Goal: Task Accomplishment & Management: Manage account settings

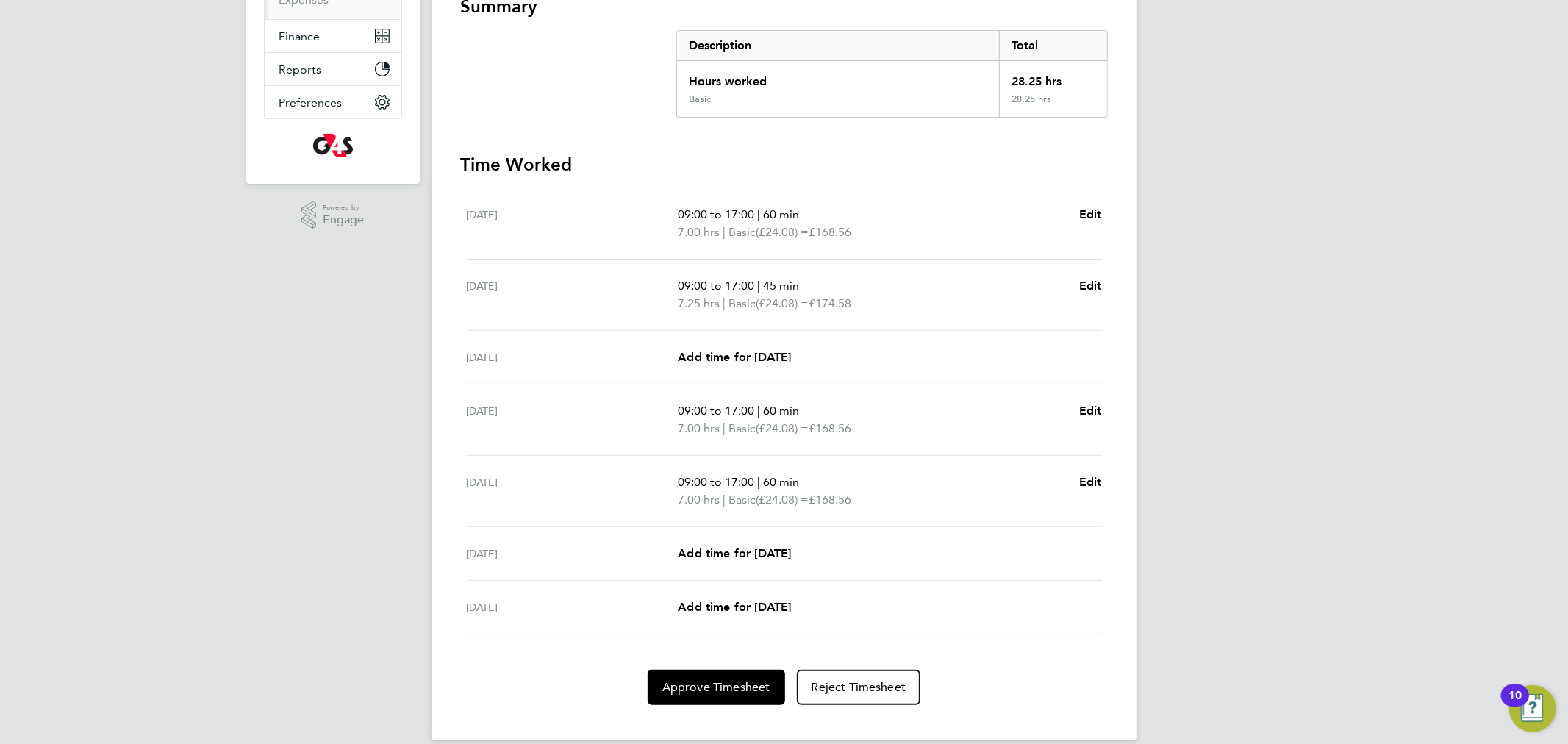
scroll to position [298, 0]
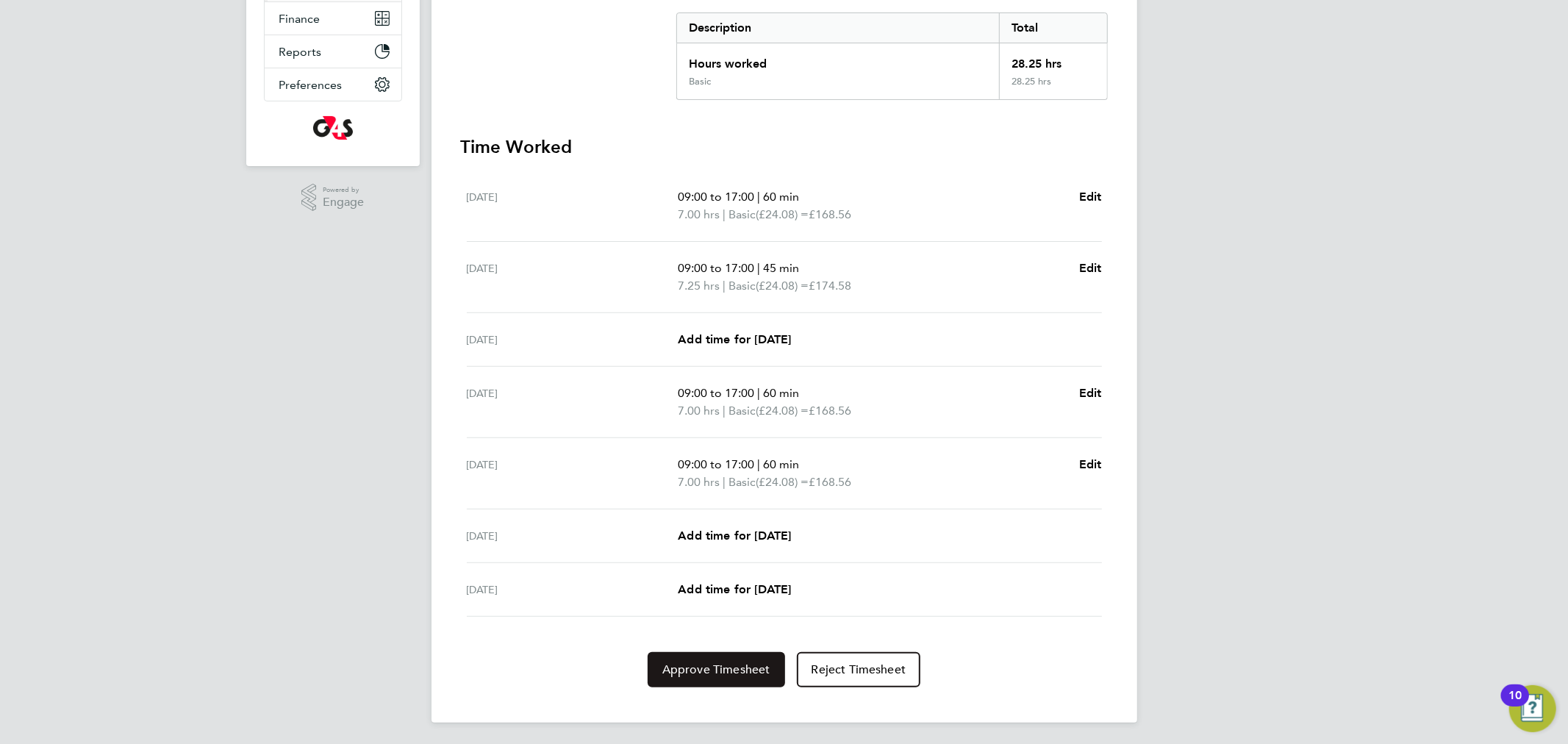
click at [687, 668] on span "Approve Timesheet" at bounding box center [716, 669] width 108 height 15
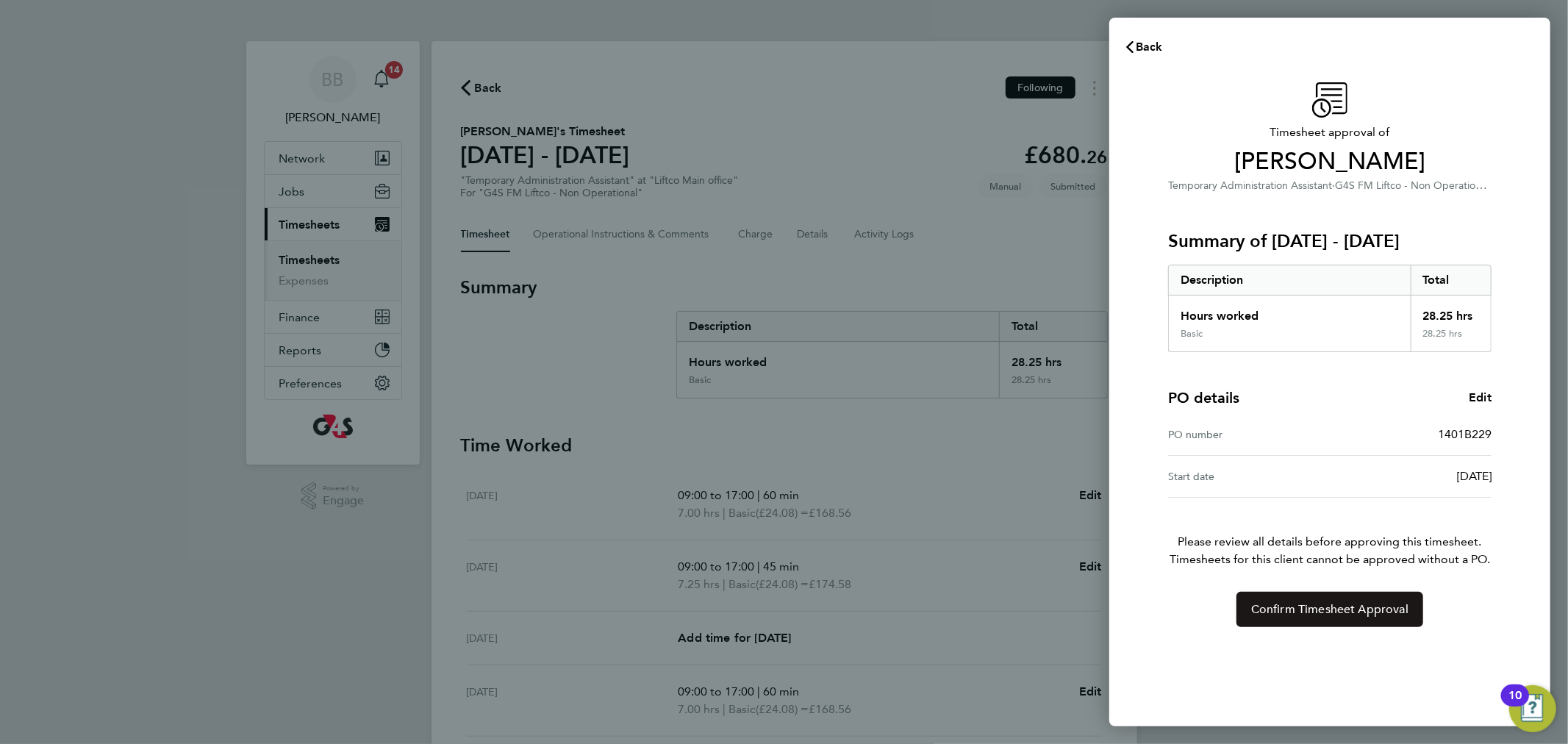
click at [1313, 599] on button "Confirm Timesheet Approval" at bounding box center [1330, 609] width 187 height 35
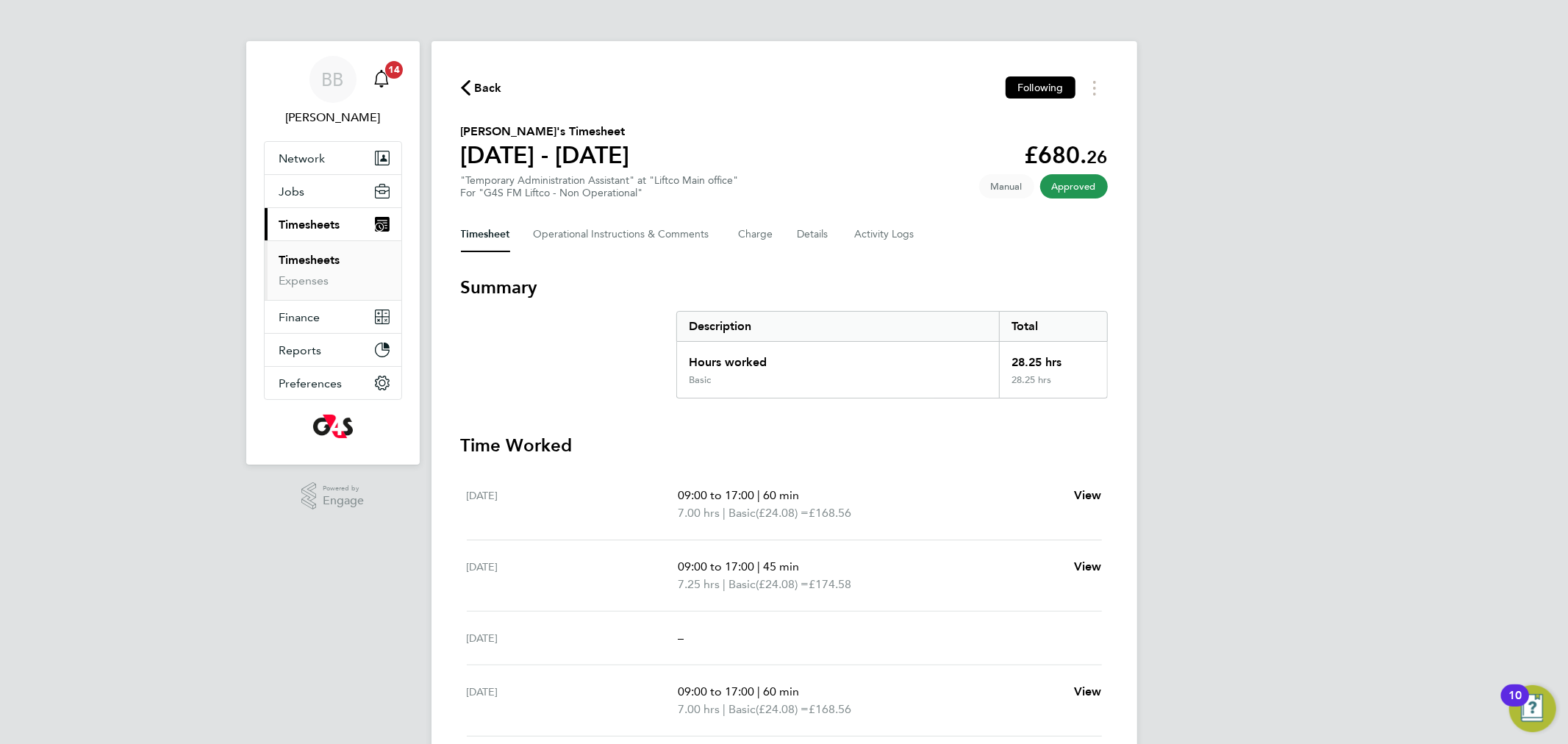
click at [368, 74] on div "Main navigation" at bounding box center [382, 80] width 30 height 30
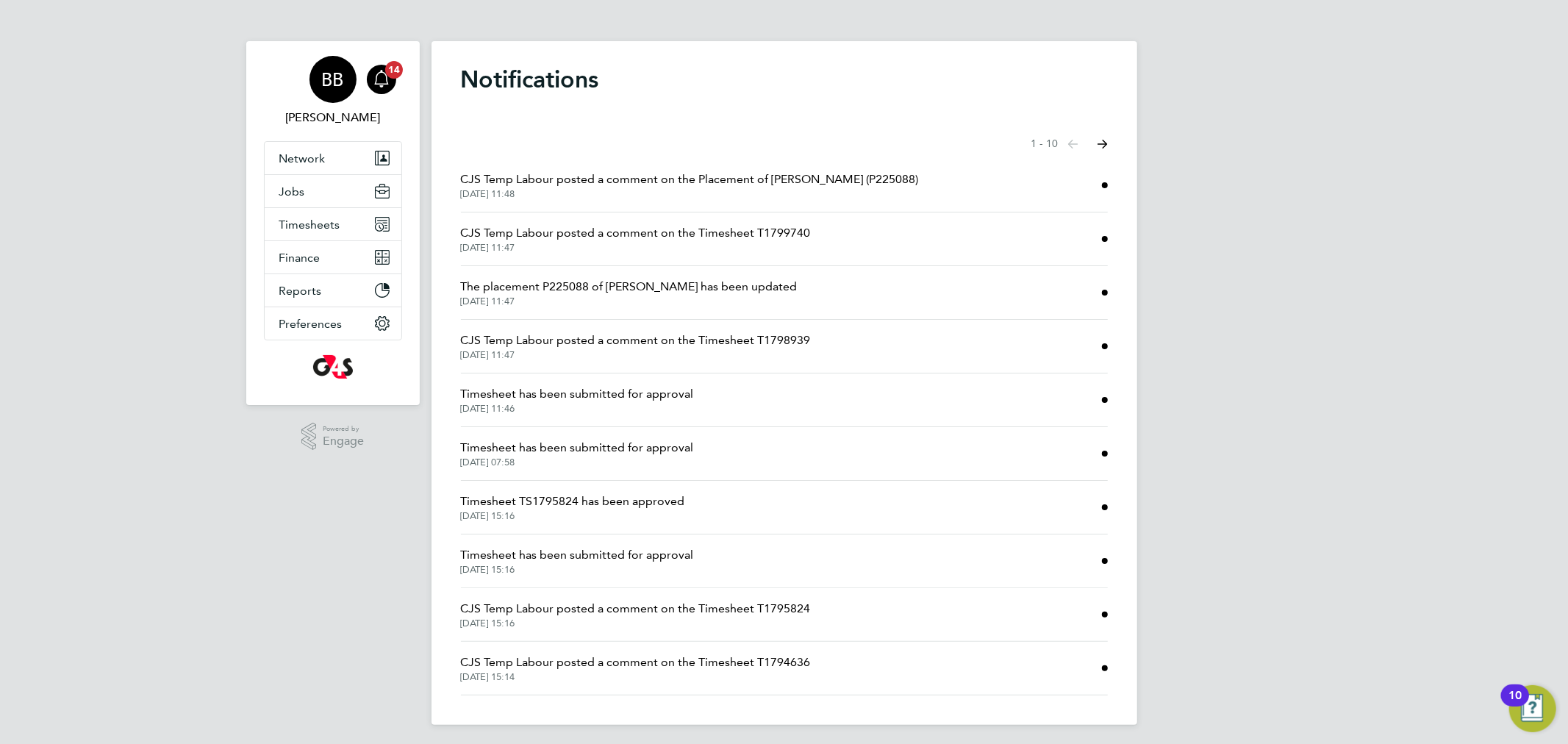
click at [346, 73] on div "BB" at bounding box center [333, 80] width 47 height 47
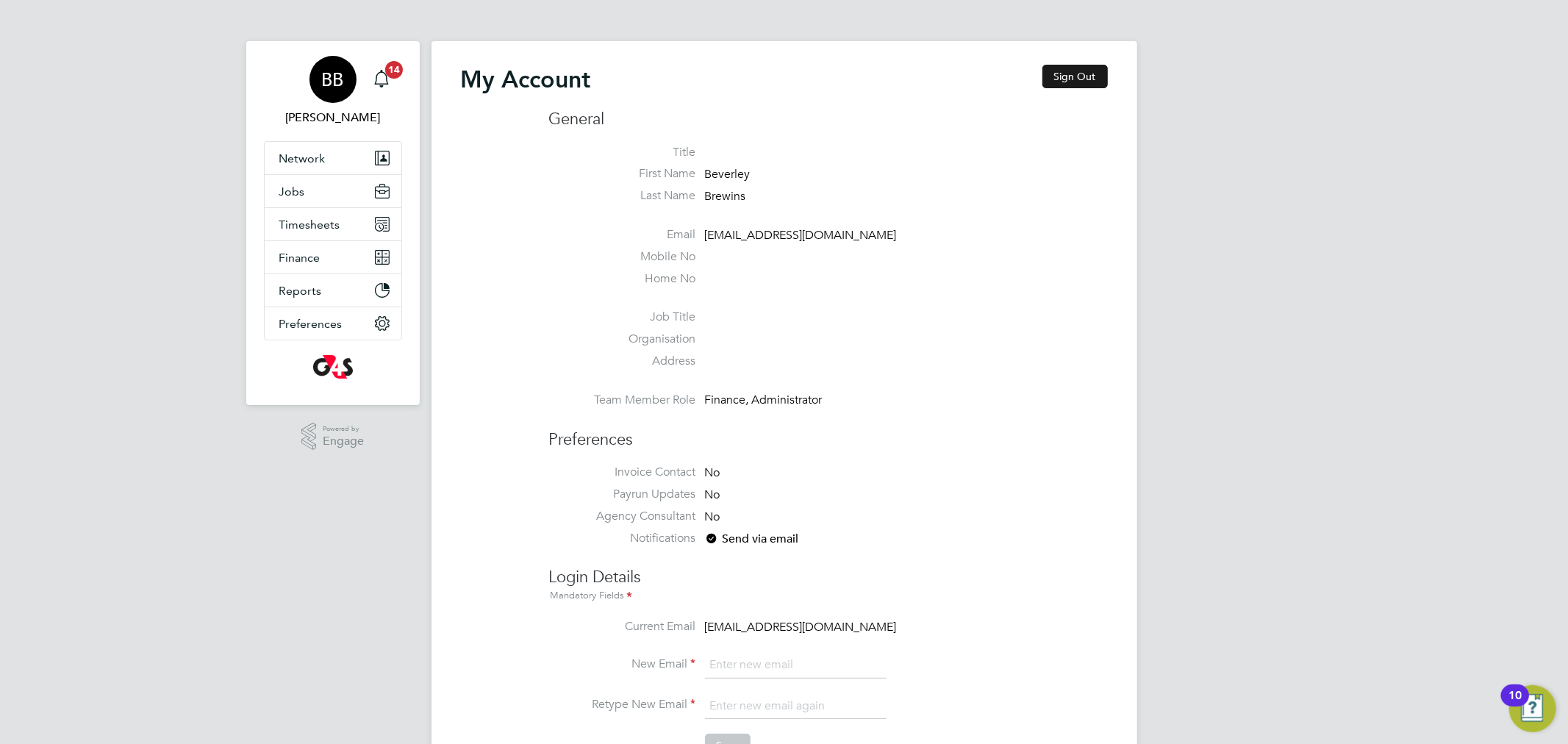
click at [1068, 78] on button "Sign Out" at bounding box center [1074, 77] width 65 height 24
